Goal: Task Accomplishment & Management: Complete application form

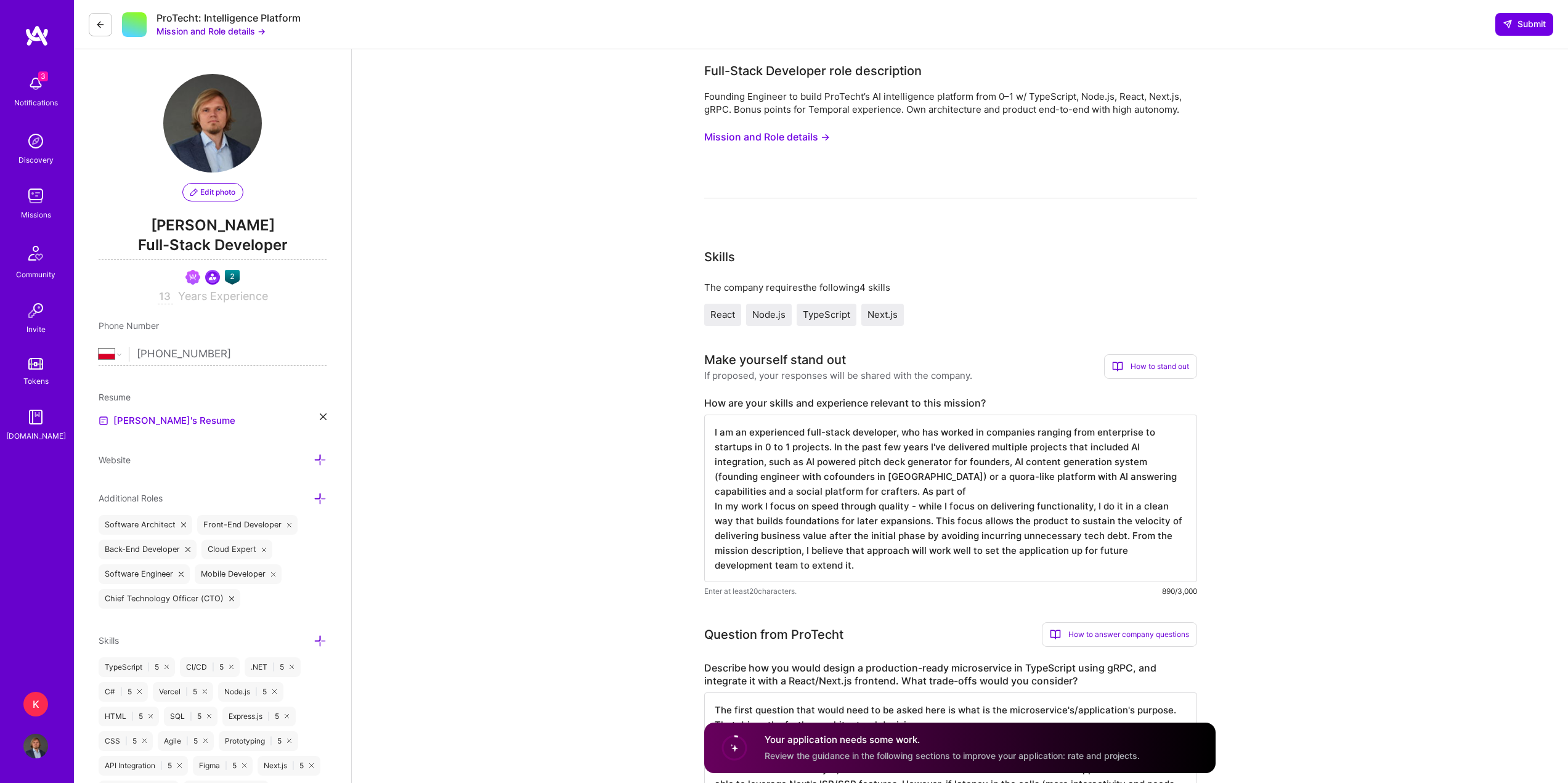
select select "PL"
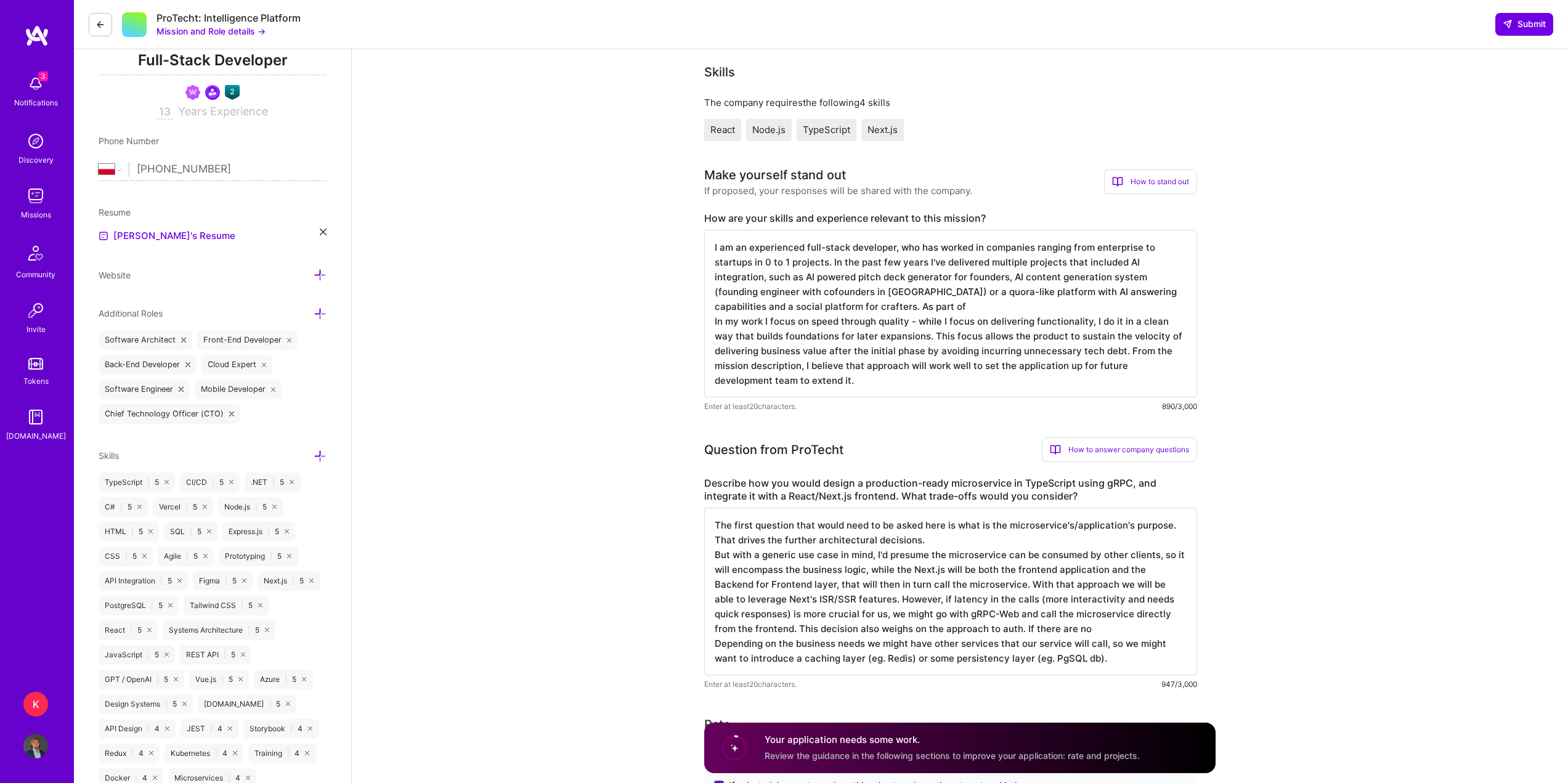
click at [992, 543] on textarea "The first question that would need to be asked here is what is the microservice…" at bounding box center [950, 591] width 493 height 167
click at [817, 386] on textarea "I am an experienced full-stack developer, who has worked in companies ranging f…" at bounding box center [950, 312] width 493 height 167
click at [1039, 303] on textarea "I am an experienced full-stack developer, who has worked in companies ranging f…" at bounding box center [950, 312] width 493 height 167
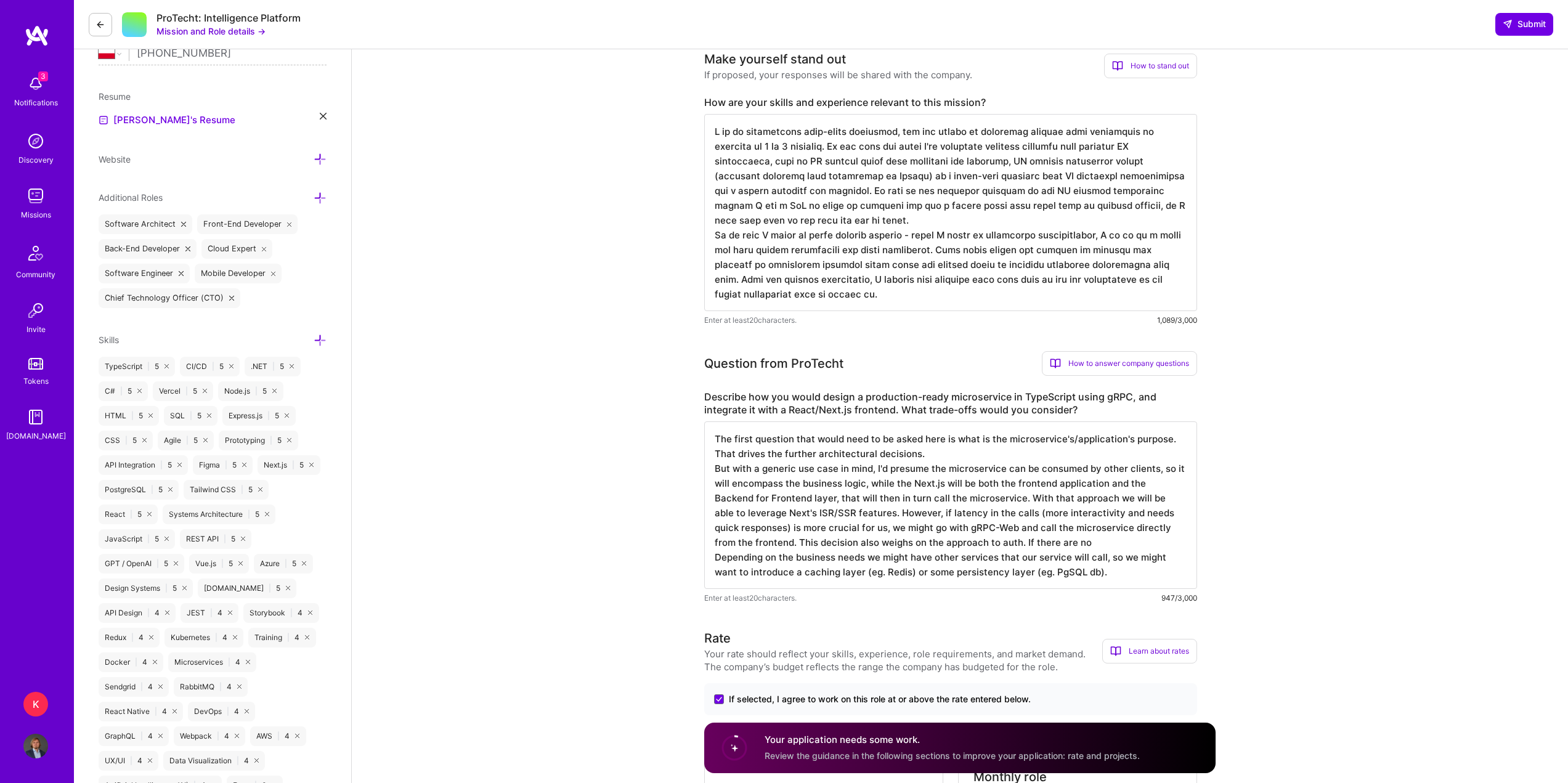
scroll to position [308, 0]
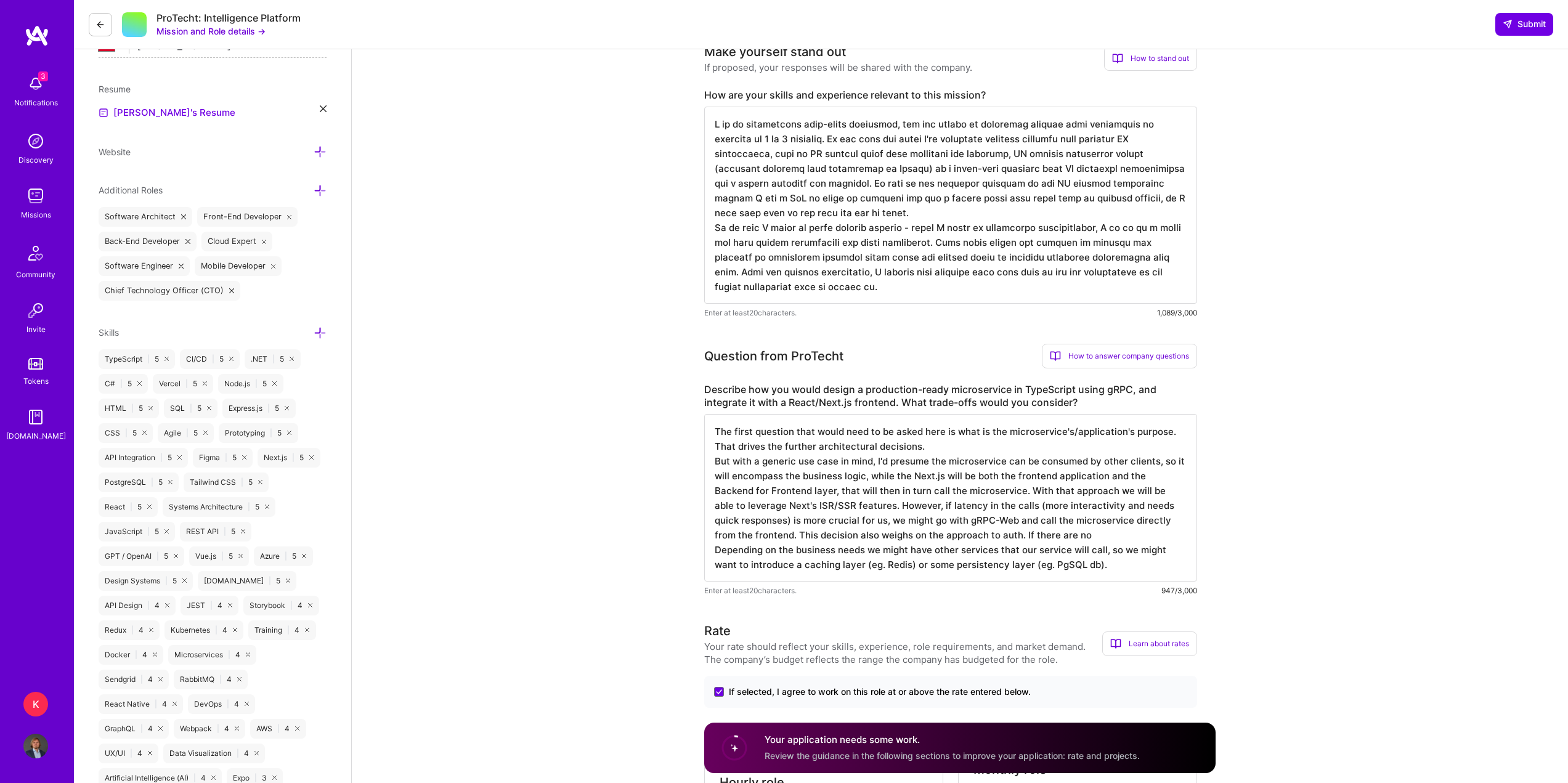
type textarea "I am an experienced full-stack developer, who has worked in companies ranging f…"
click at [1109, 566] on textarea "The first question that would need to be asked here is what is the microservice…" at bounding box center [950, 497] width 493 height 167
click at [1104, 565] on textarea "The first question that would need to be asked here is what is the microservice…" at bounding box center [950, 497] width 493 height 167
drag, startPoint x: 893, startPoint y: 524, endPoint x: 907, endPoint y: 530, distance: 15.2
click at [894, 524] on textarea "The first question that would need to be asked here is what is the microservice…" at bounding box center [950, 497] width 493 height 167
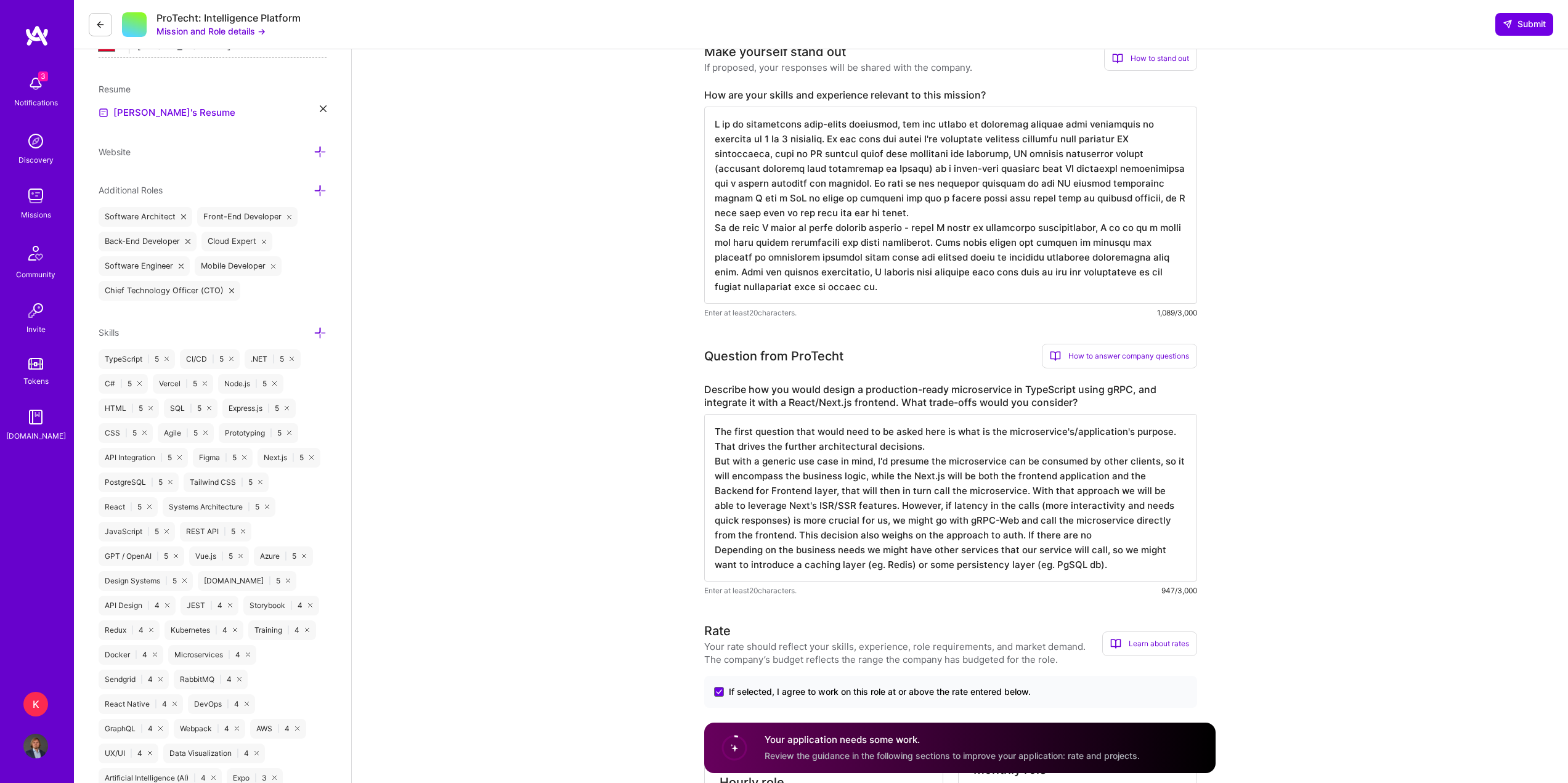
click at [1110, 566] on textarea "The first question that would need to be asked here is what is the microservice…" at bounding box center [950, 497] width 493 height 167
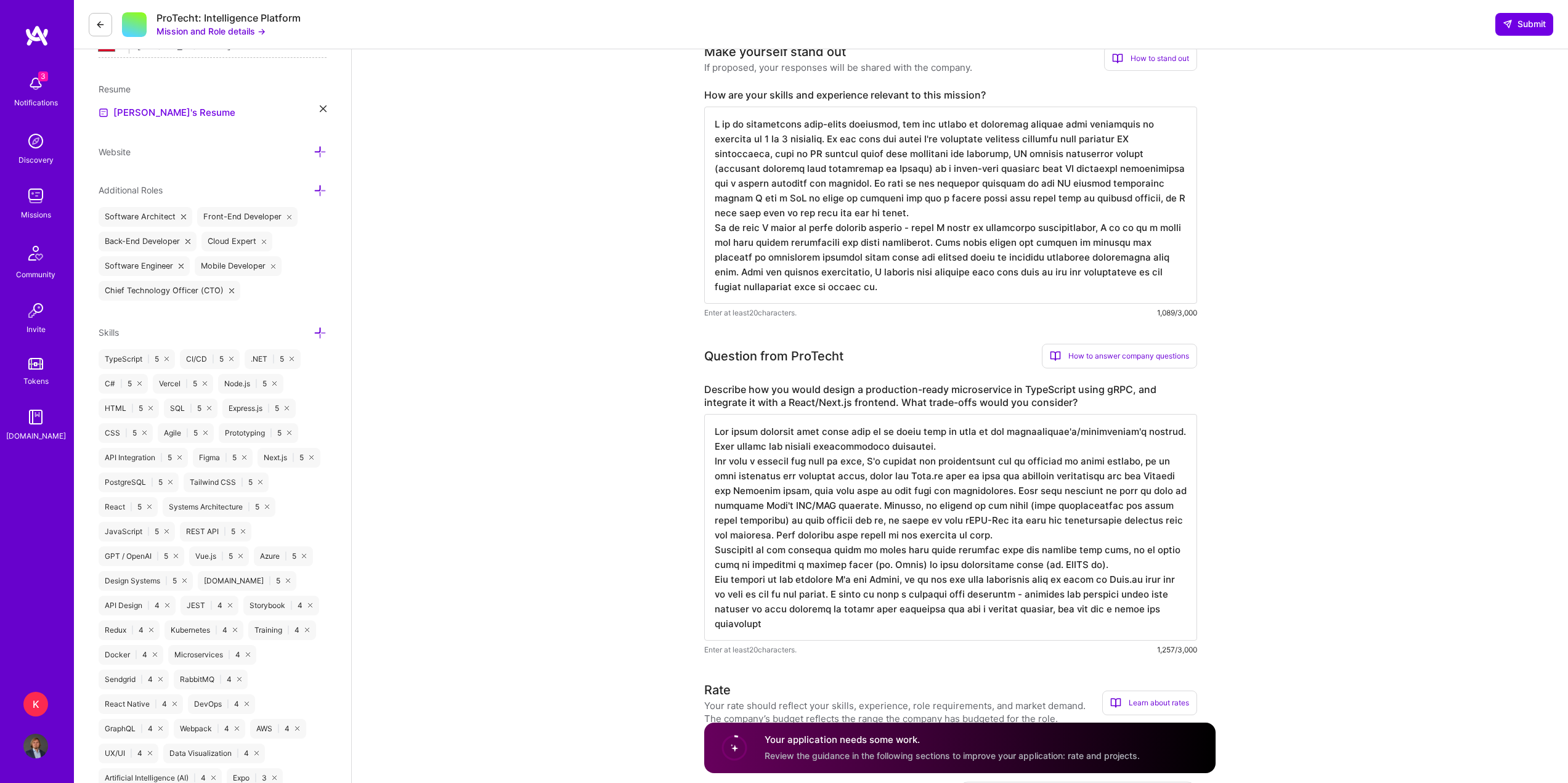
click at [865, 630] on textarea at bounding box center [950, 527] width 493 height 227
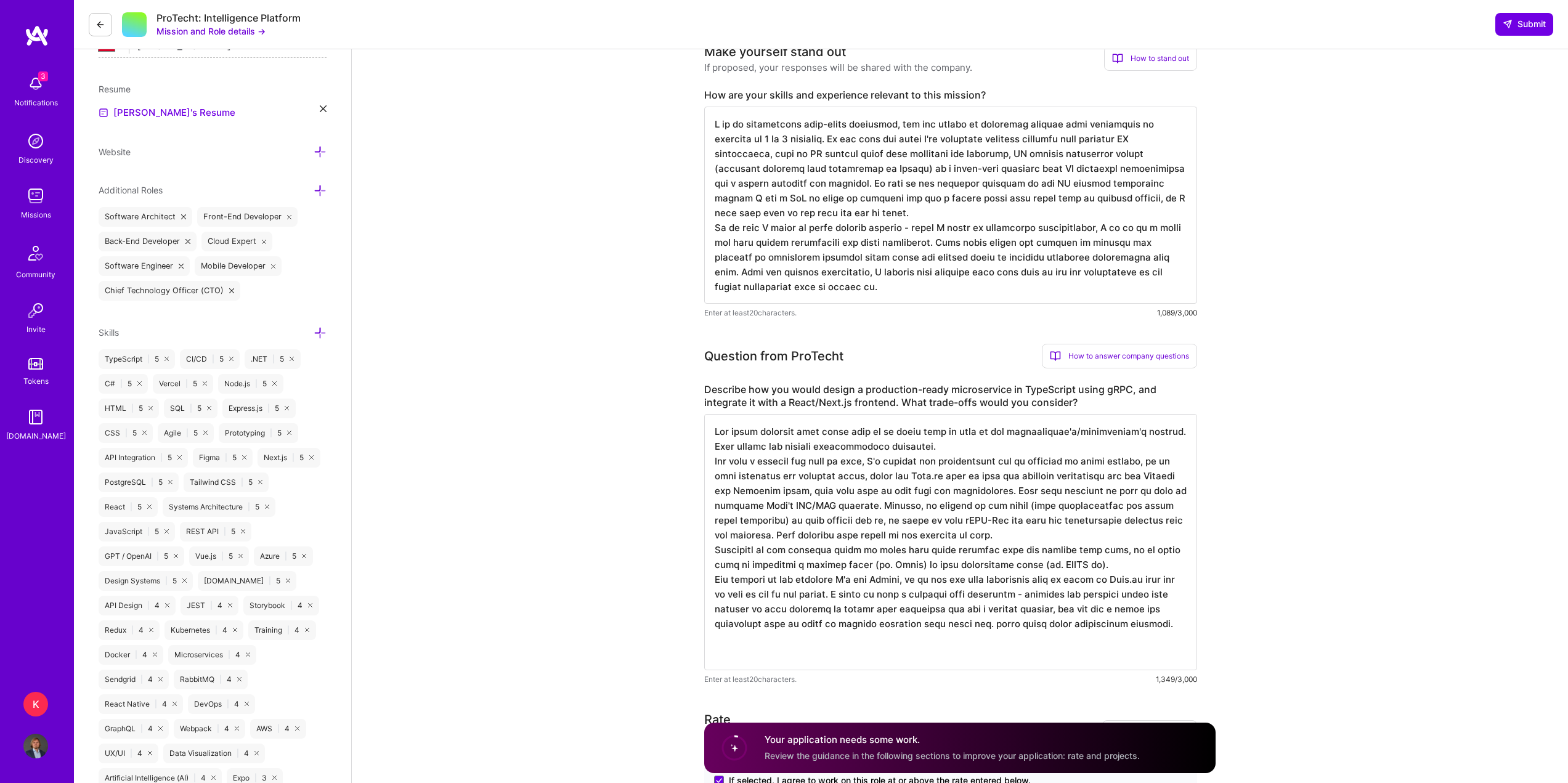
click at [774, 636] on textarea at bounding box center [950, 542] width 493 height 256
type textarea "The first question that would need to be asked here is what is the microservice…"
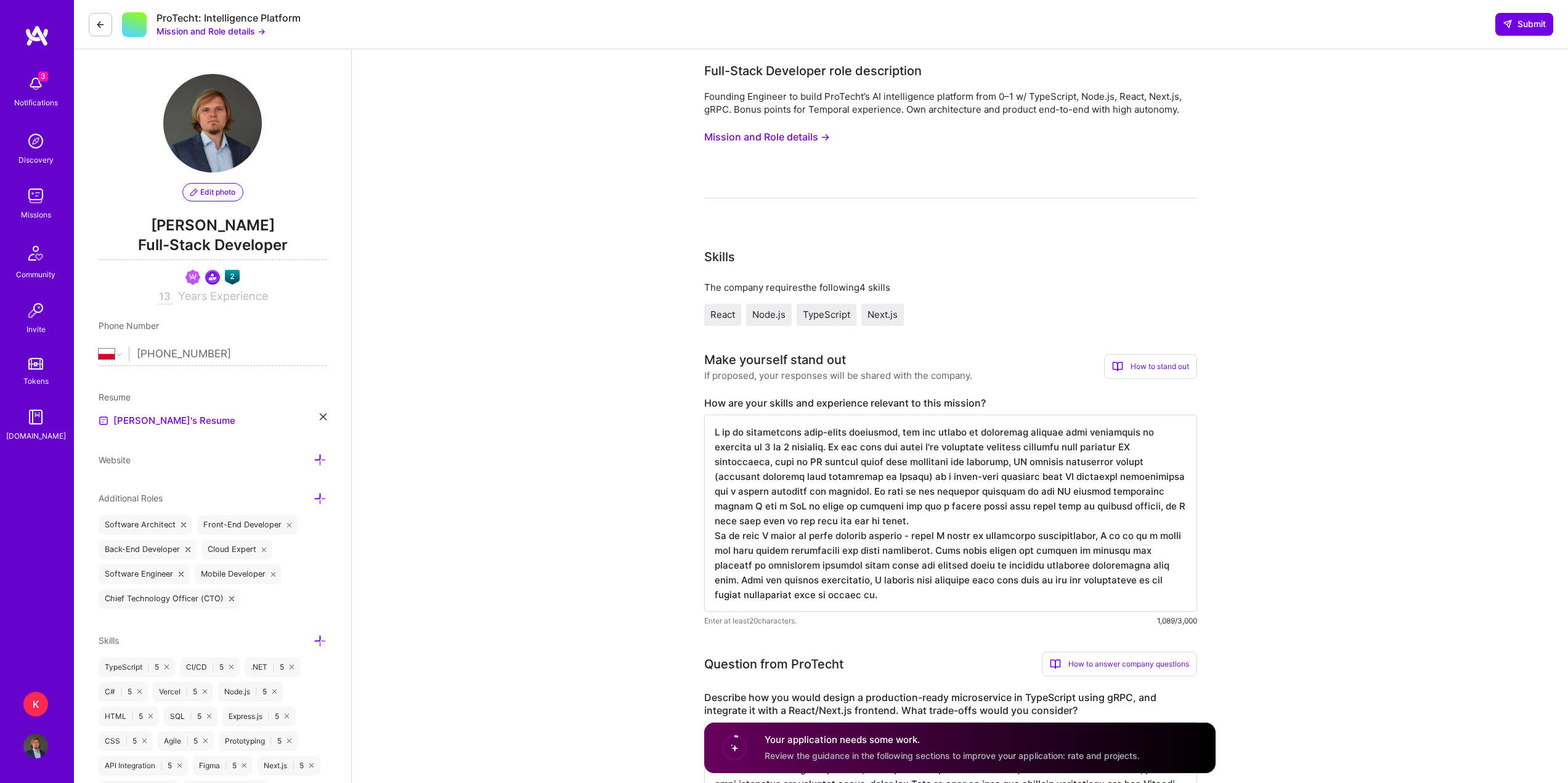
select select "PL"
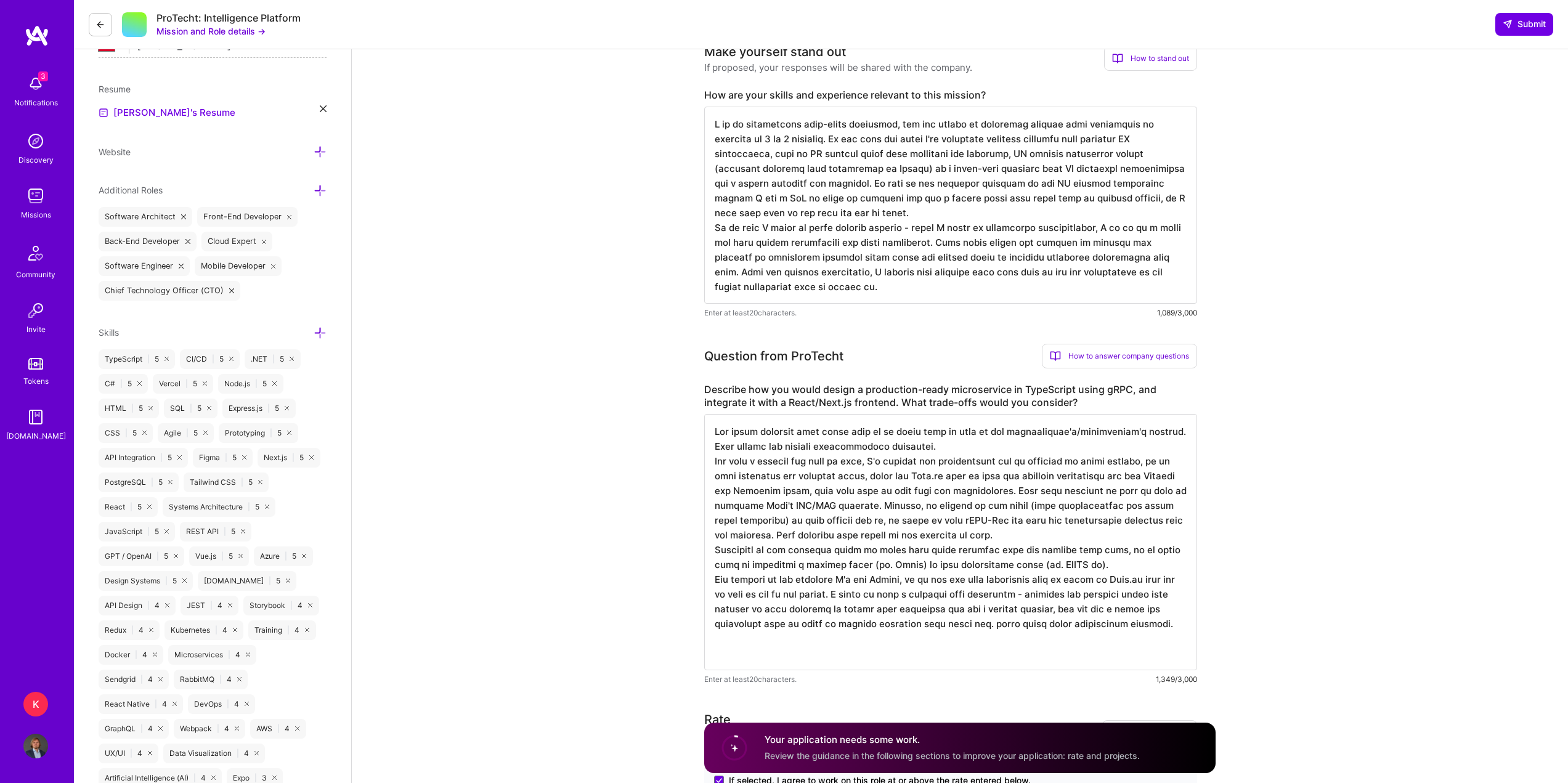
click at [860, 523] on textarea at bounding box center [950, 542] width 493 height 256
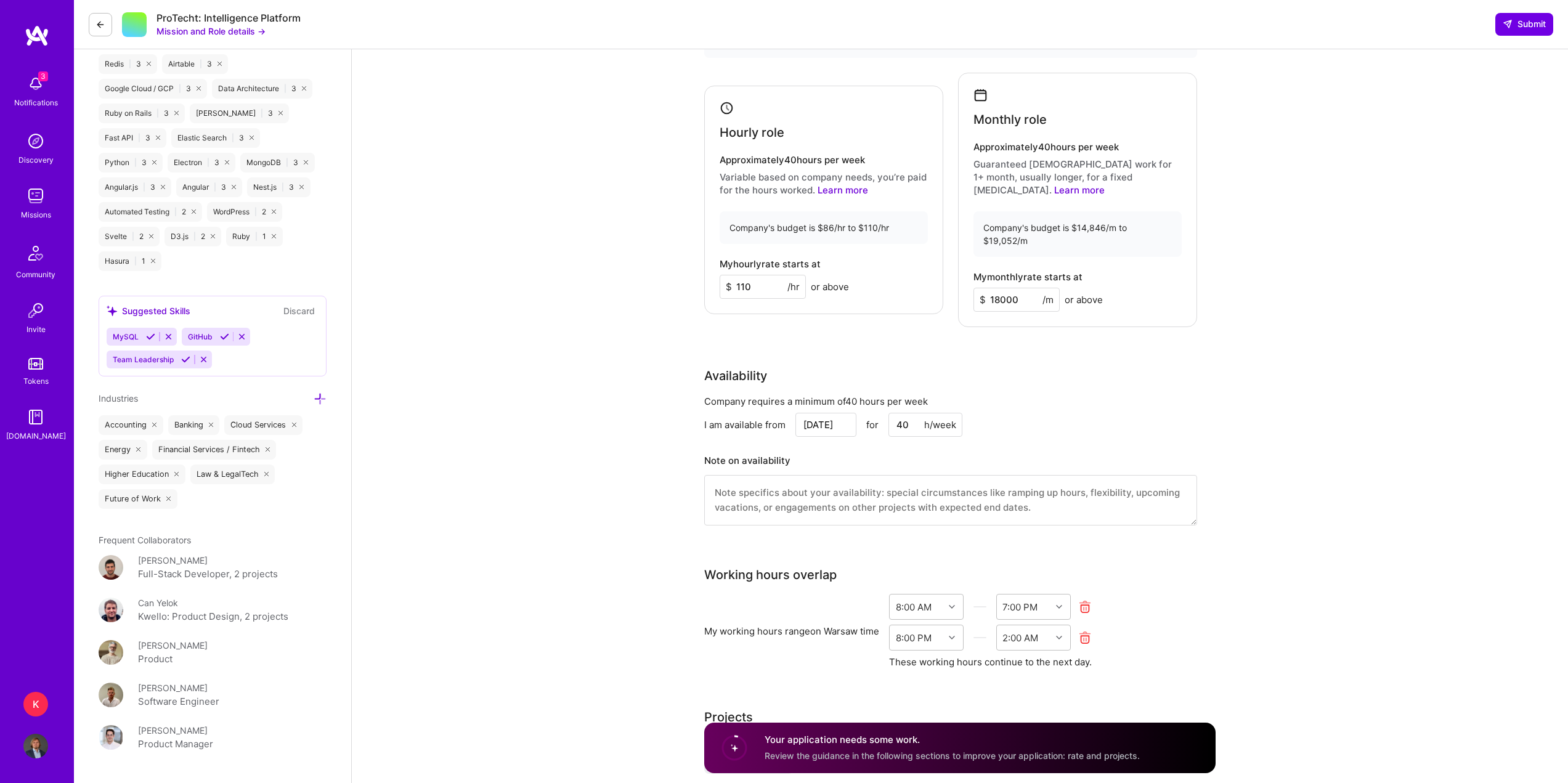
scroll to position [1047, 0]
type textarea "The first question that would need to be asked here is what is the microservice…"
click at [804, 480] on textarea at bounding box center [950, 499] width 493 height 50
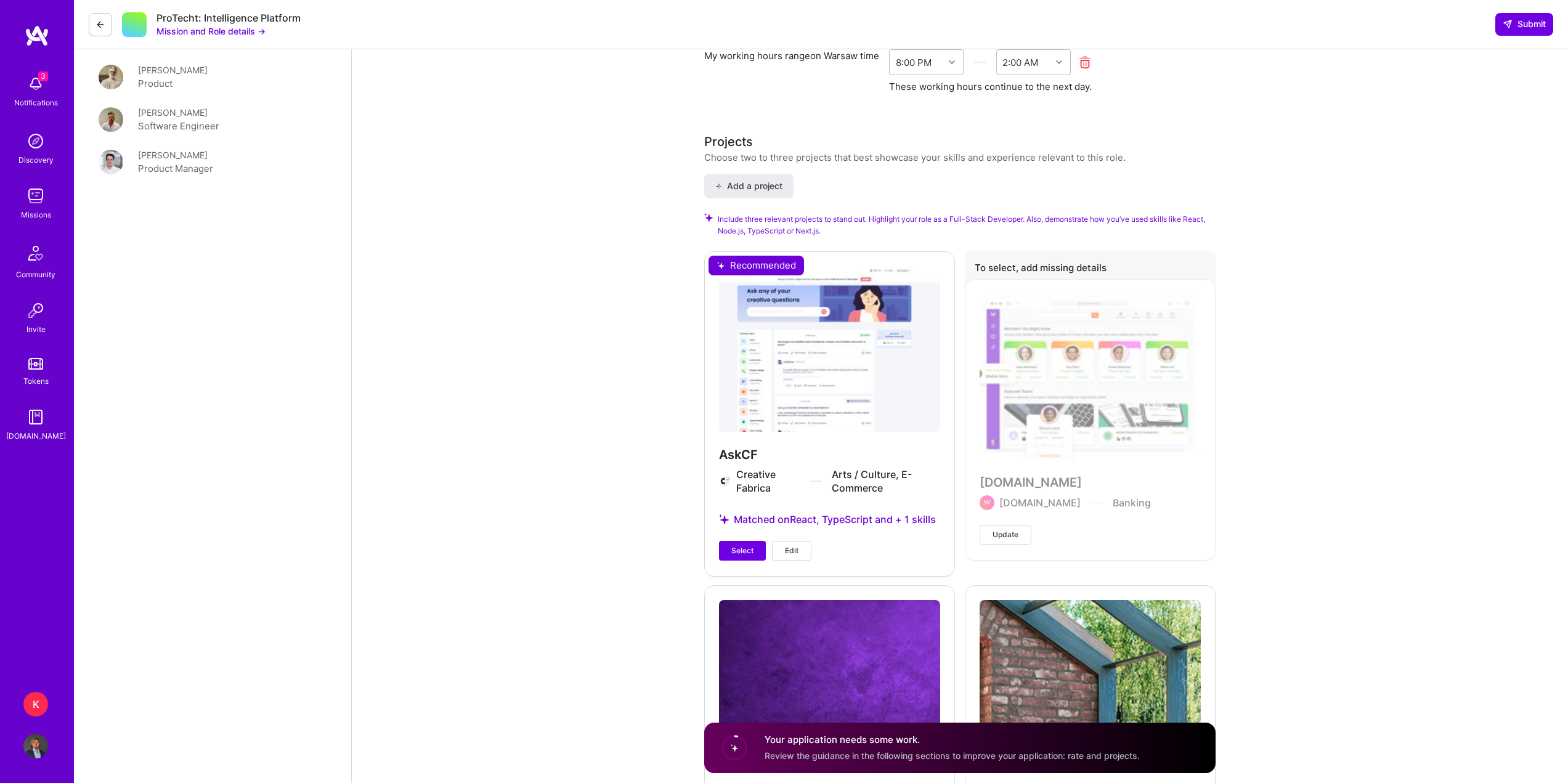
scroll to position [1664, 0]
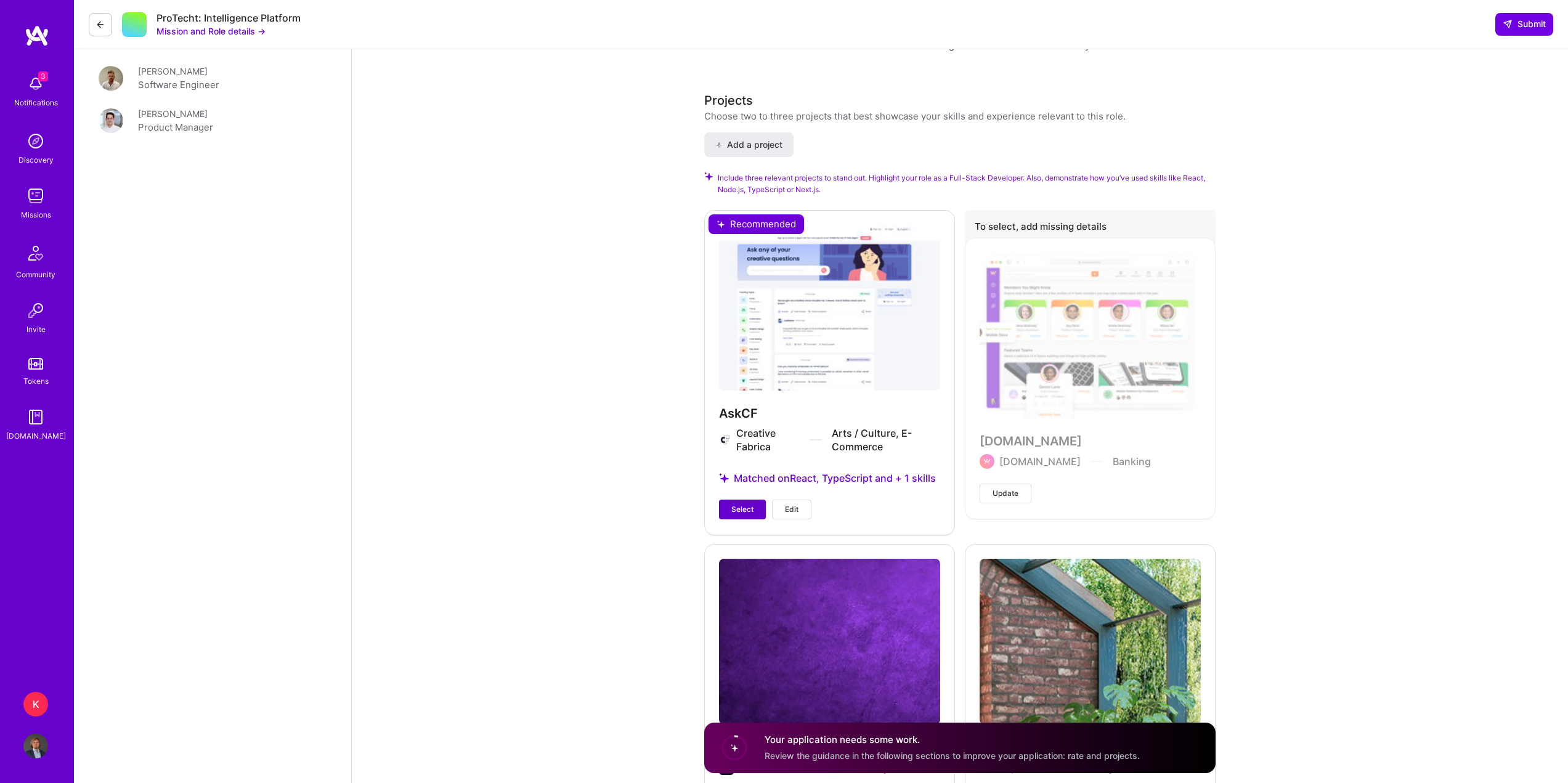
type textarea "I have a planned holiday from 8th to 16th of November, I can probably do 20 hrs…"
click at [753, 504] on span "Select" at bounding box center [742, 510] width 22 height 11
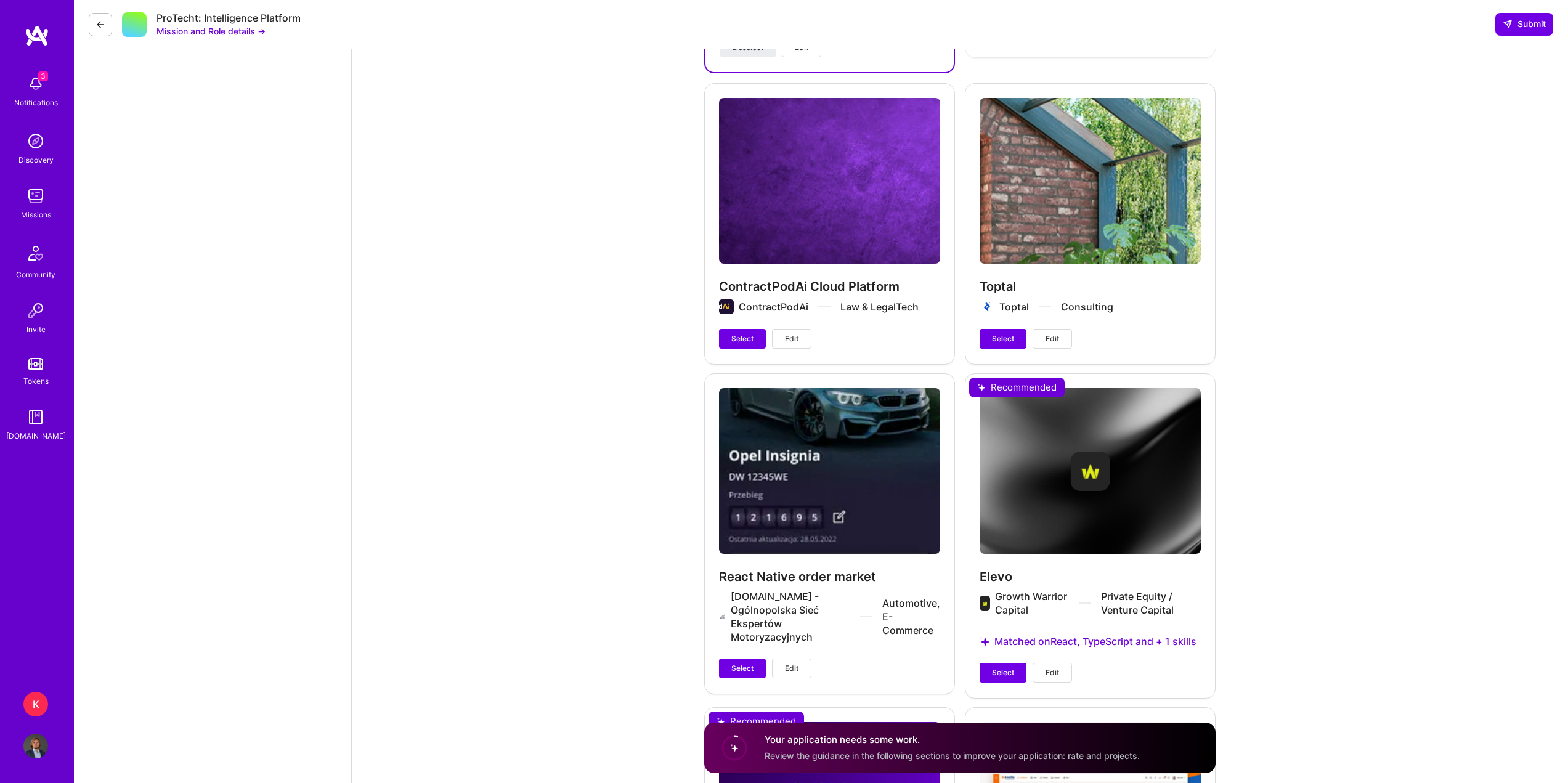
scroll to position [2156, 0]
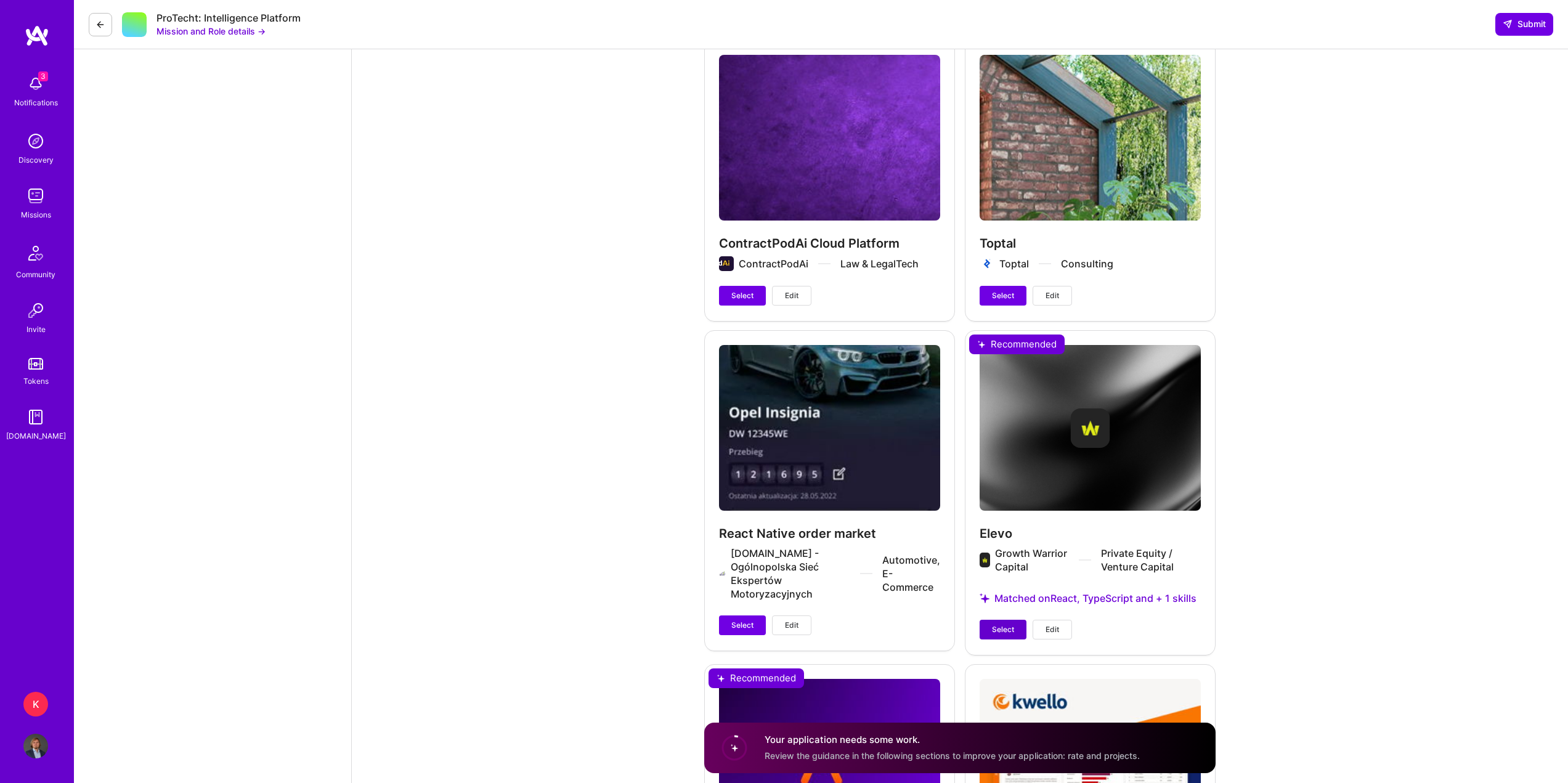
click at [1012, 629] on span "Select" at bounding box center [1003, 630] width 22 height 11
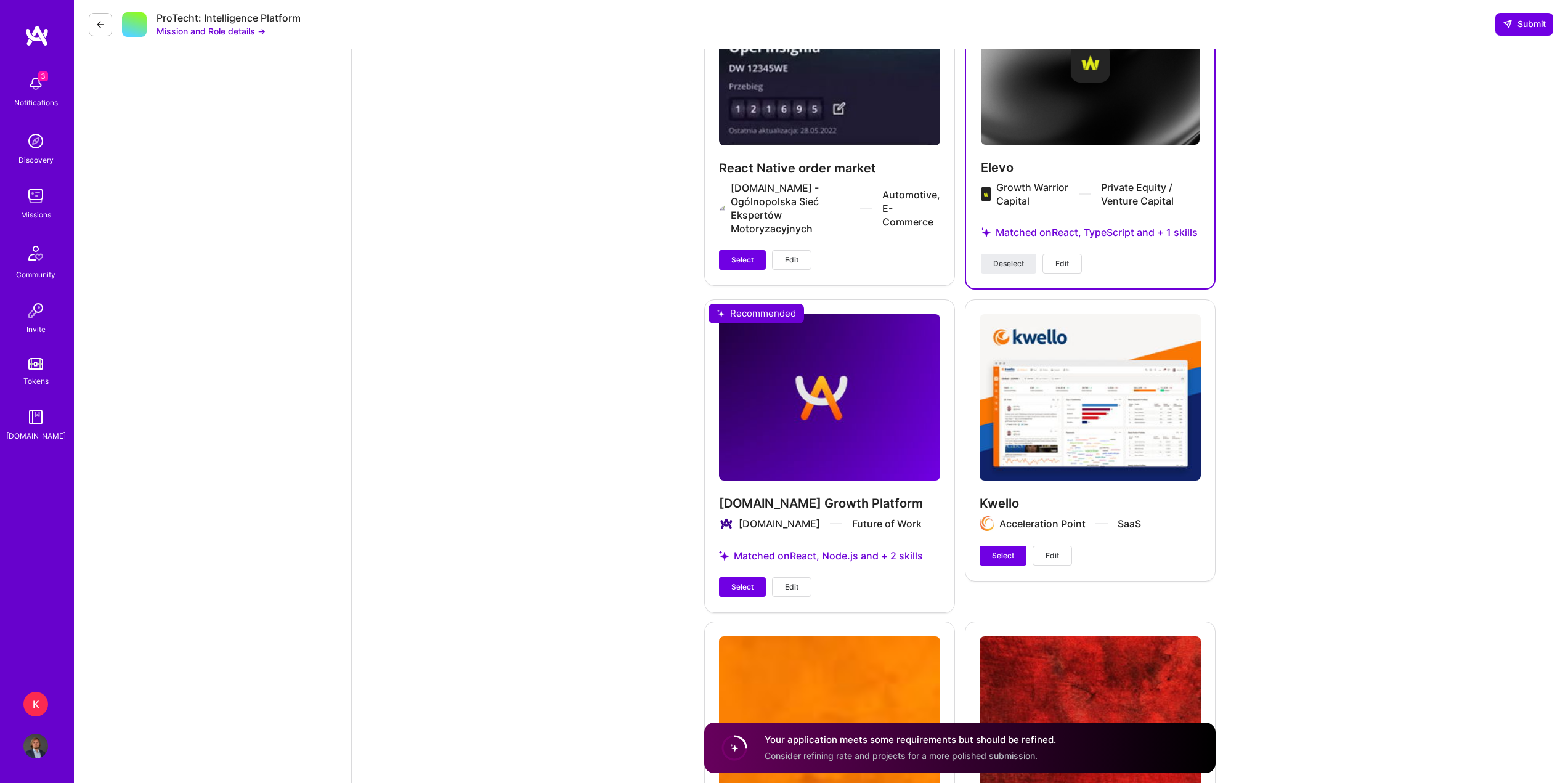
scroll to position [2587, 0]
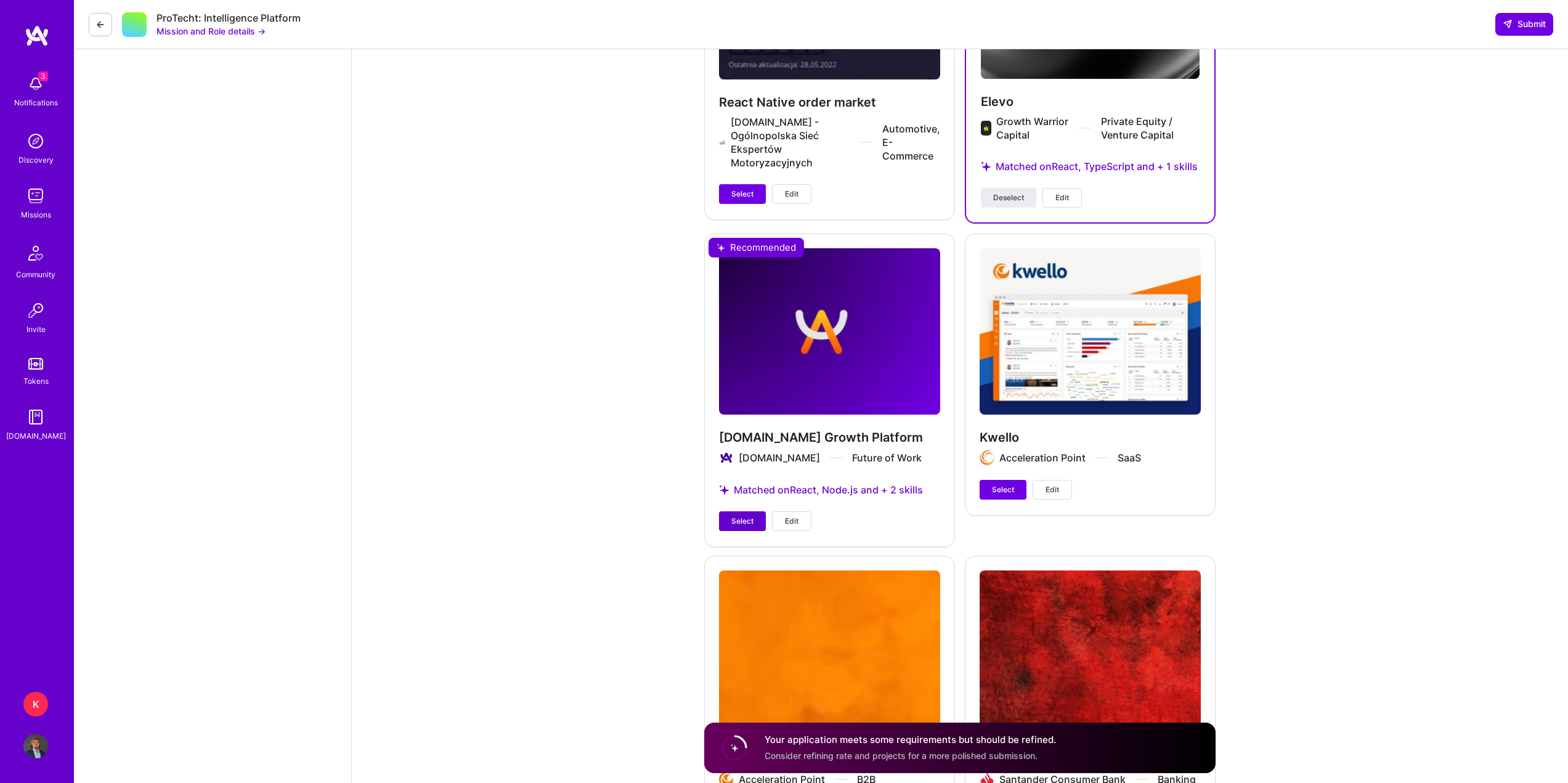
click at [754, 519] on span "Select" at bounding box center [742, 521] width 22 height 11
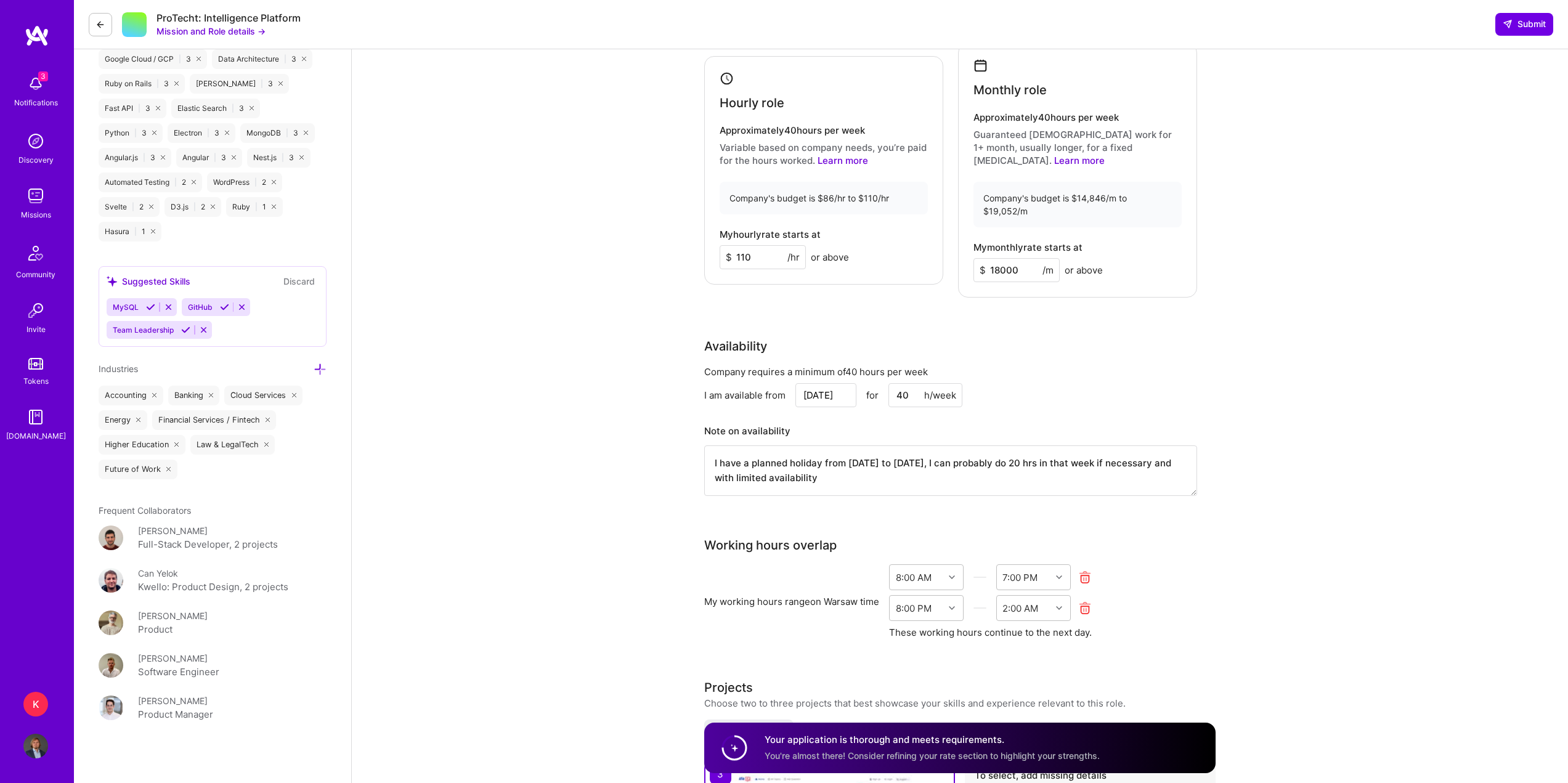
scroll to position [924, 0]
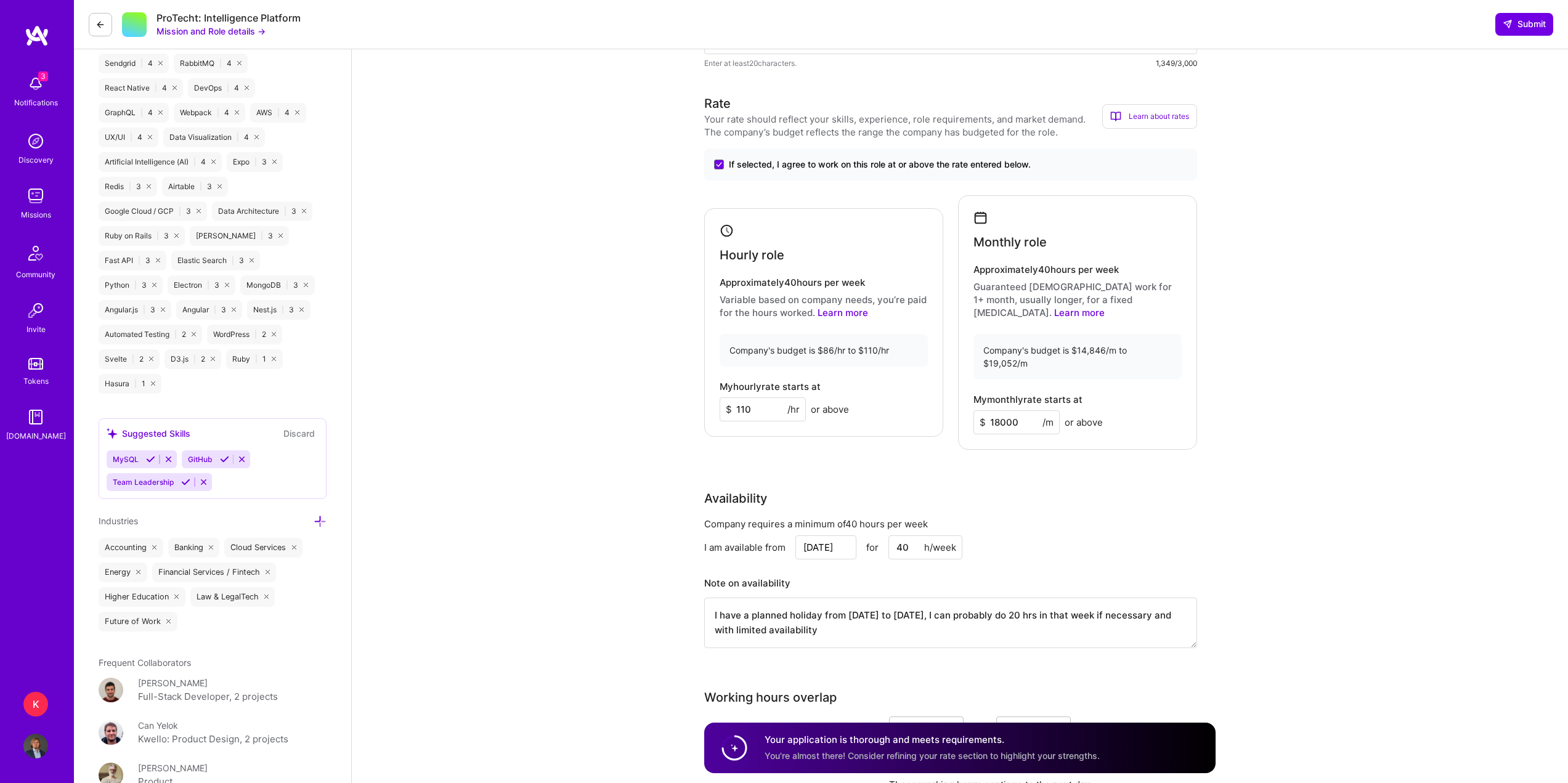
drag, startPoint x: 761, startPoint y: 394, endPoint x: 676, endPoint y: 398, distance: 85.1
type input "2"
type input "109"
type input "9"
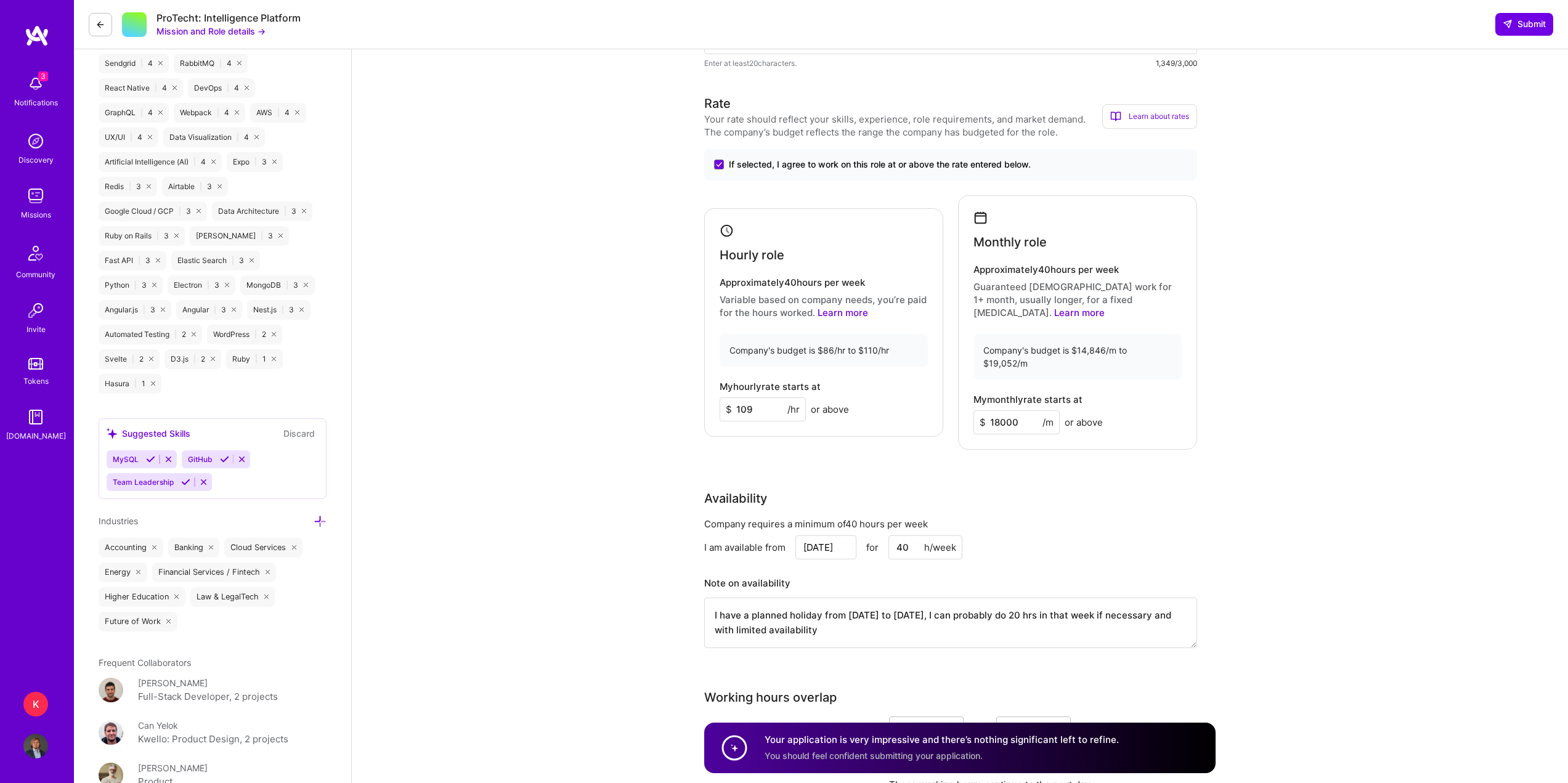
type input "109"
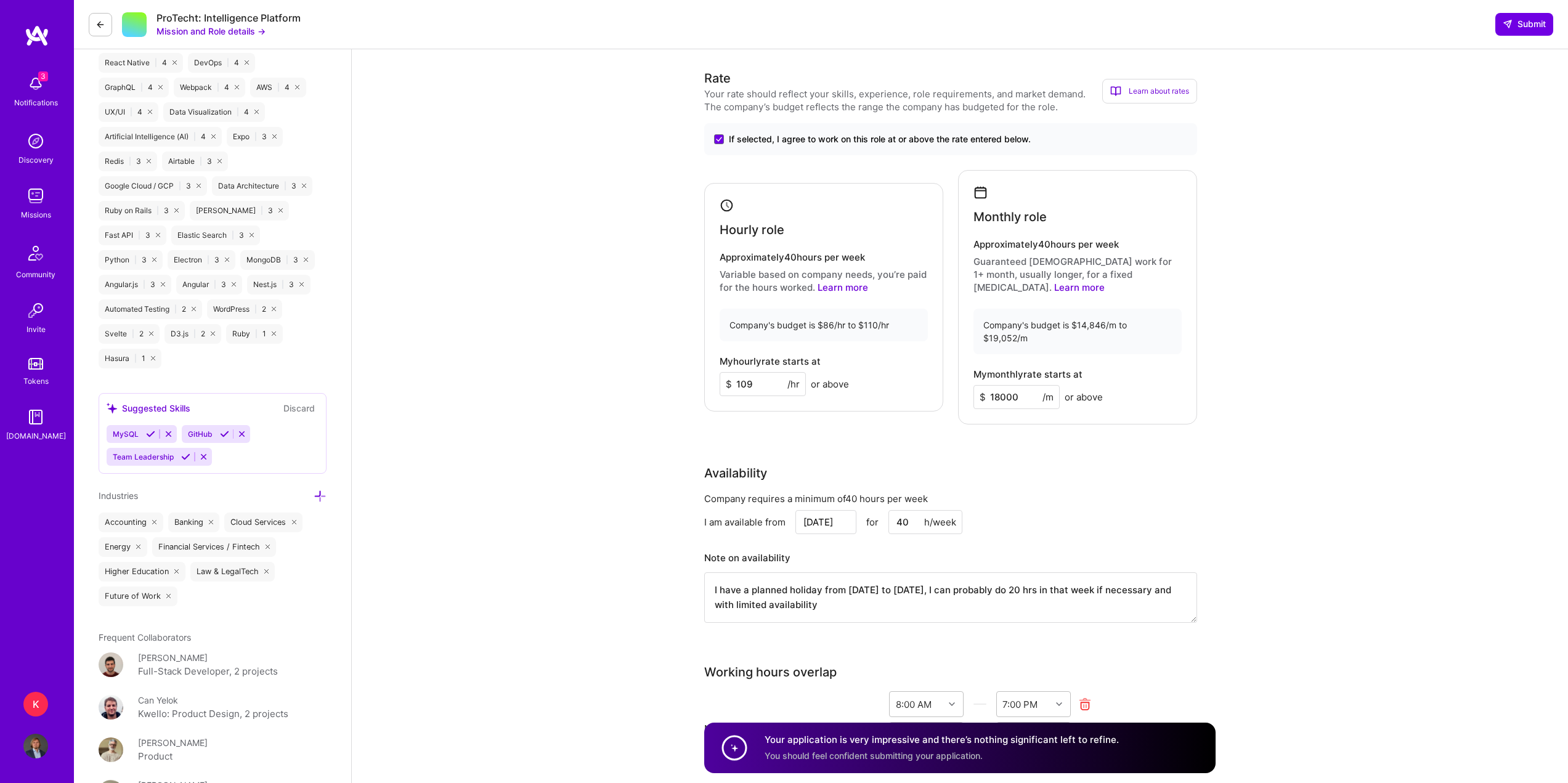
scroll to position [856, 0]
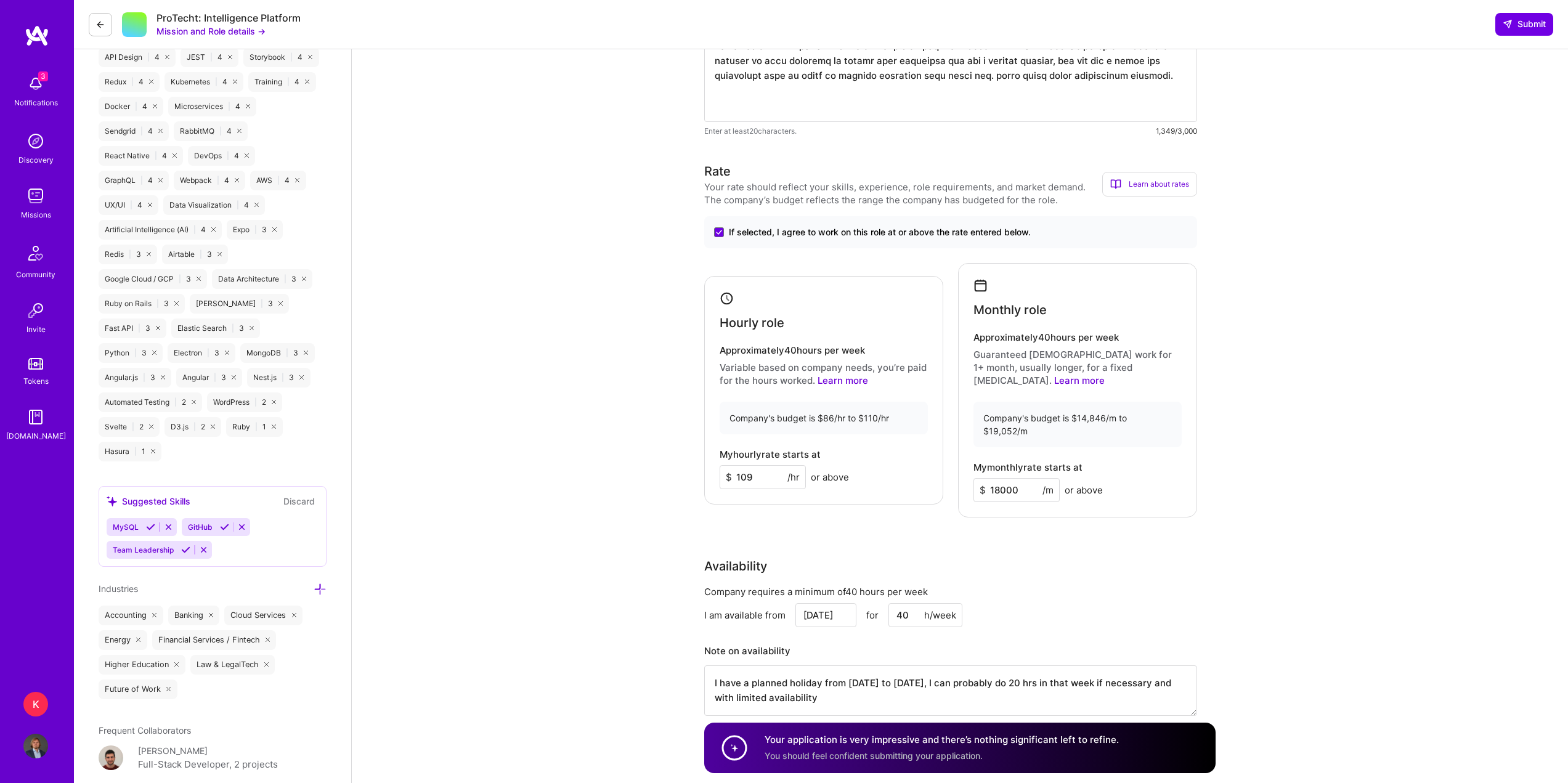
drag, startPoint x: 649, startPoint y: 491, endPoint x: 673, endPoint y: 491, distance: 24.0
drag, startPoint x: 759, startPoint y: 462, endPoint x: 742, endPoint y: 471, distance: 19.2
click at [742, 471] on input "109" at bounding box center [763, 477] width 86 height 24
type input "110"
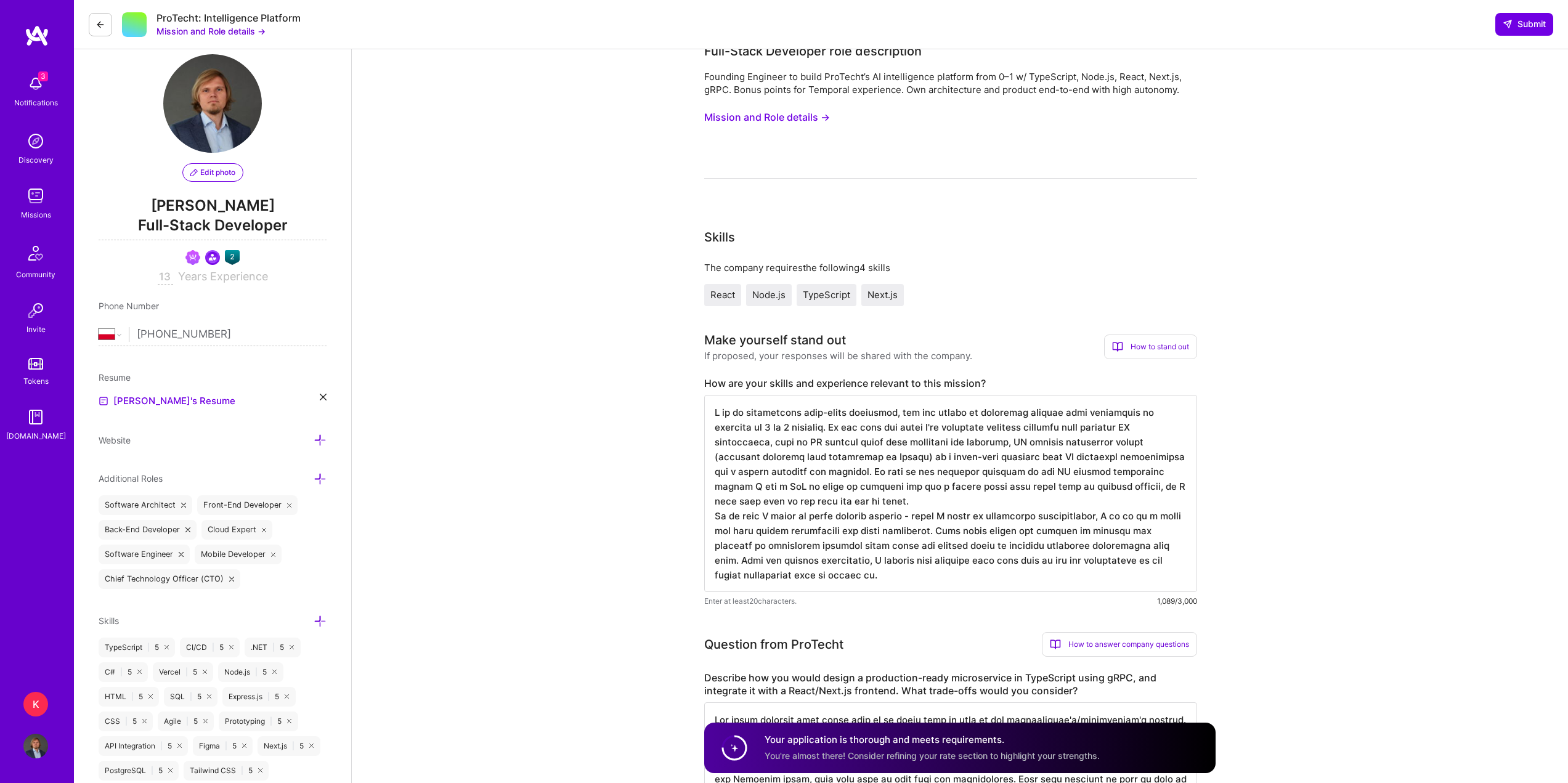
scroll to position [0, 0]
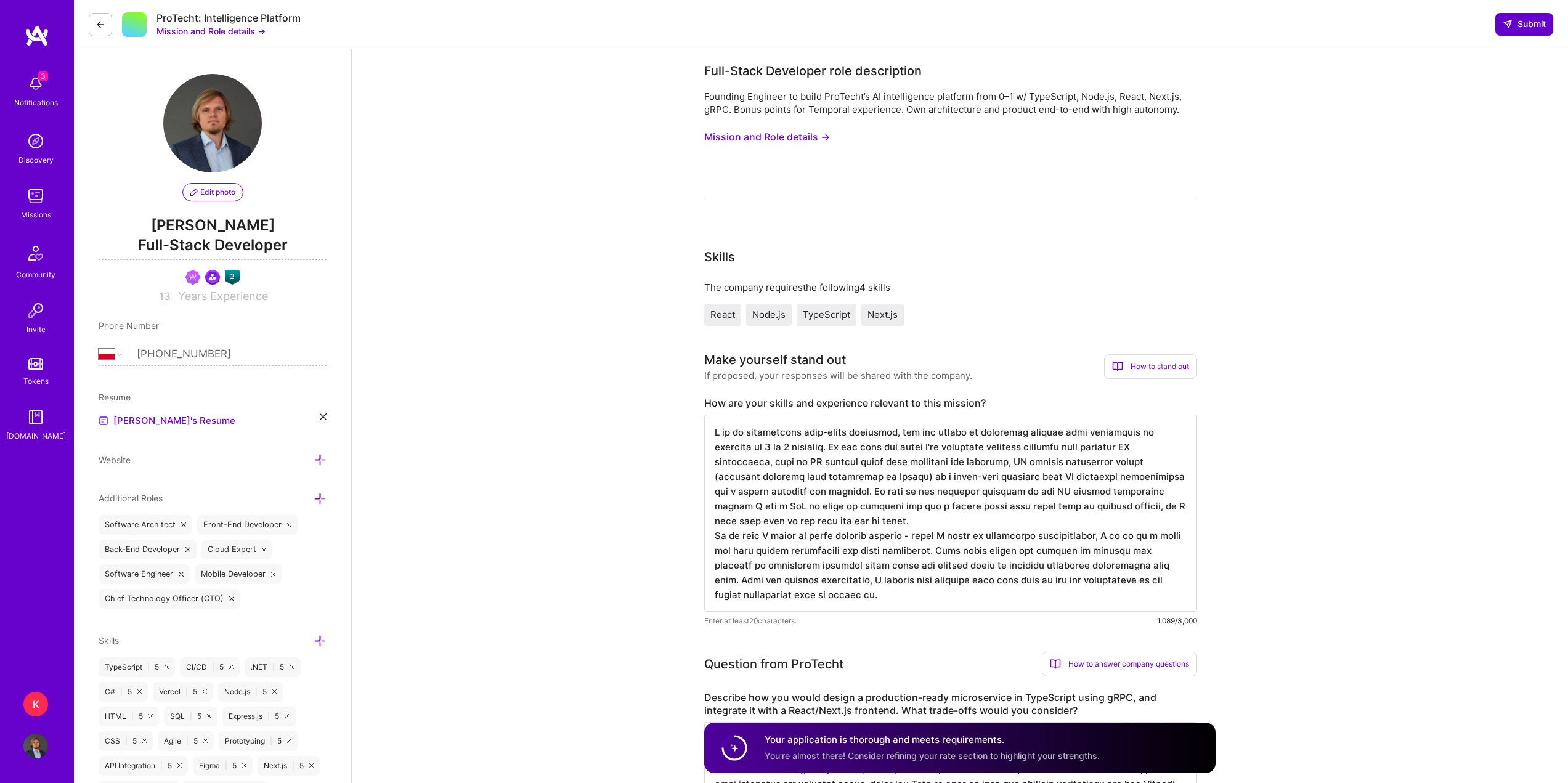
click at [1518, 20] on span "Submit" at bounding box center [1524, 24] width 43 height 12
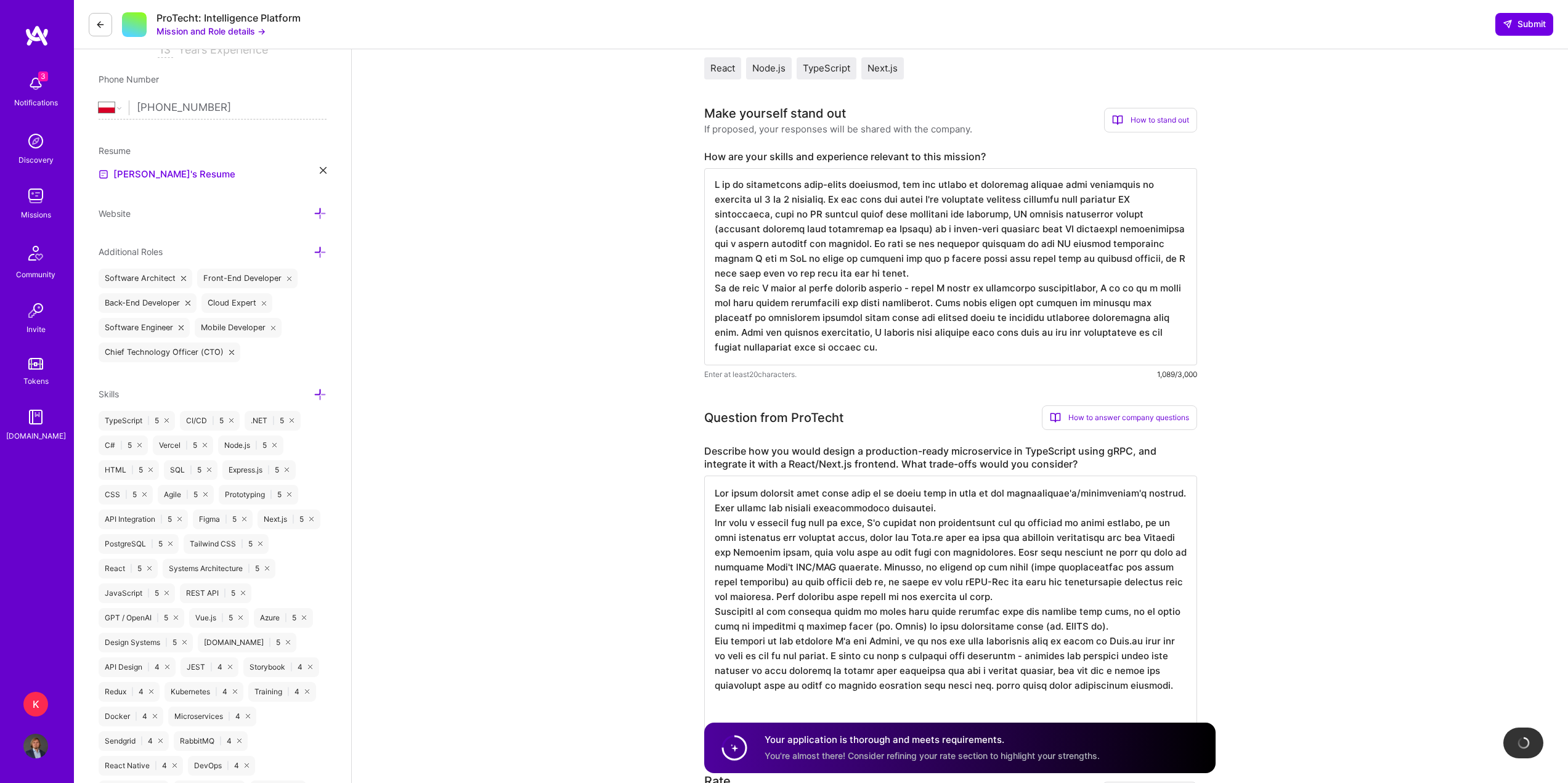
scroll to position [1, 0]
click at [979, 557] on textarea at bounding box center [950, 604] width 493 height 256
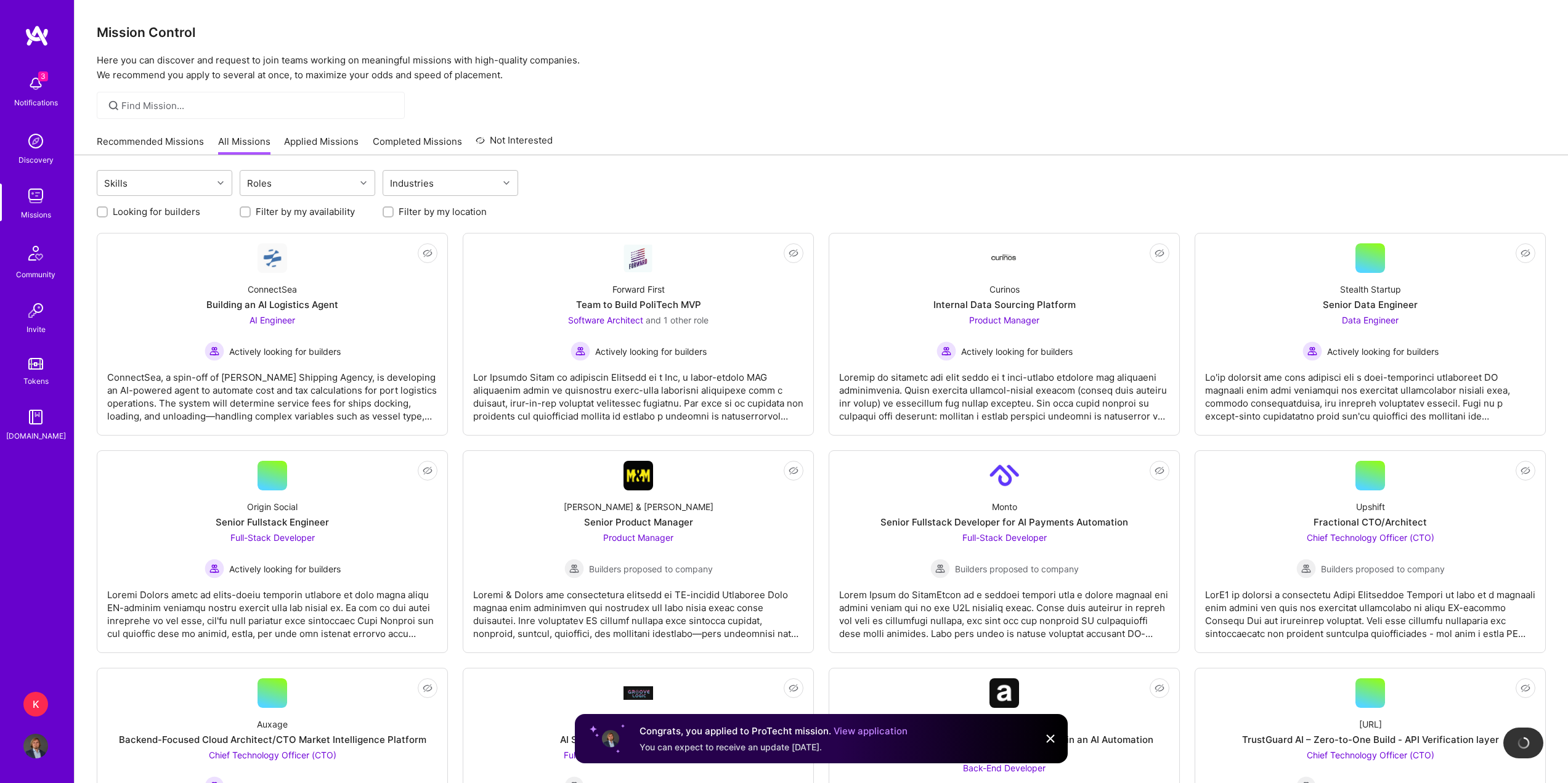
click at [750, 114] on div at bounding box center [821, 105] width 1493 height 27
click at [162, 140] on link "Recommended Missions" at bounding box center [150, 145] width 107 height 20
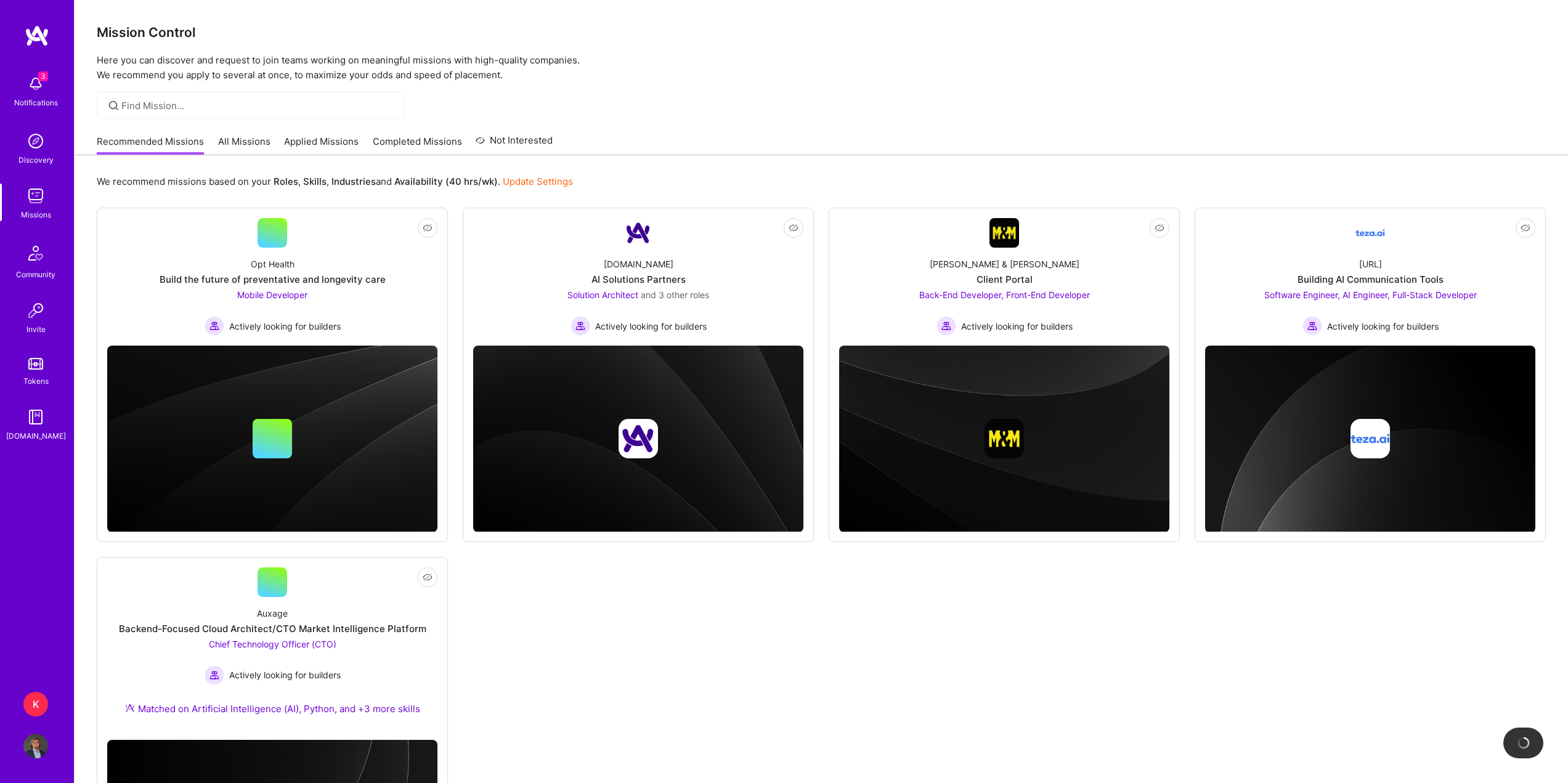
click at [32, 699] on div "K" at bounding box center [36, 704] width 25 height 25
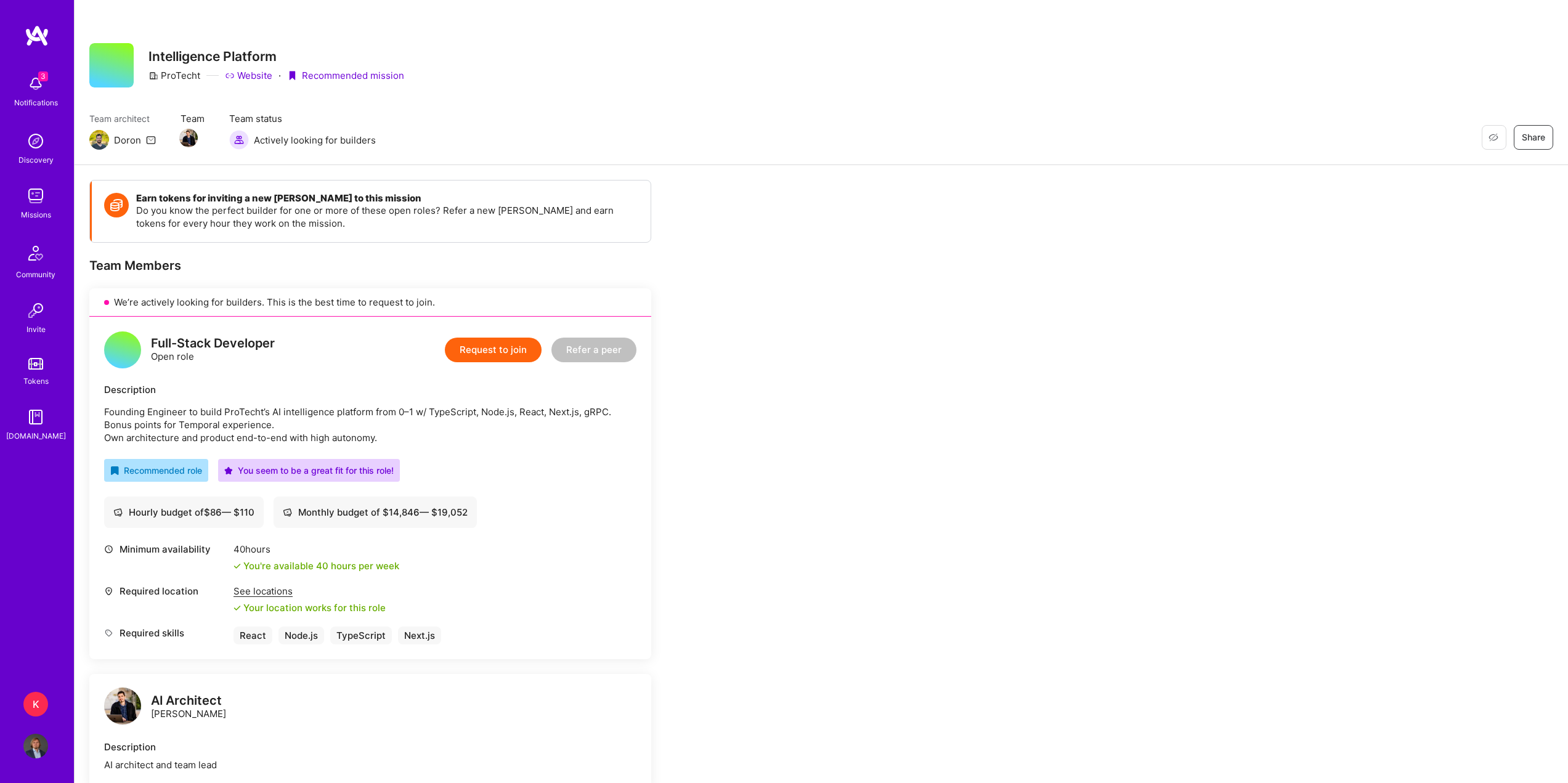
scroll to position [630, 0]
